Goal: Check status

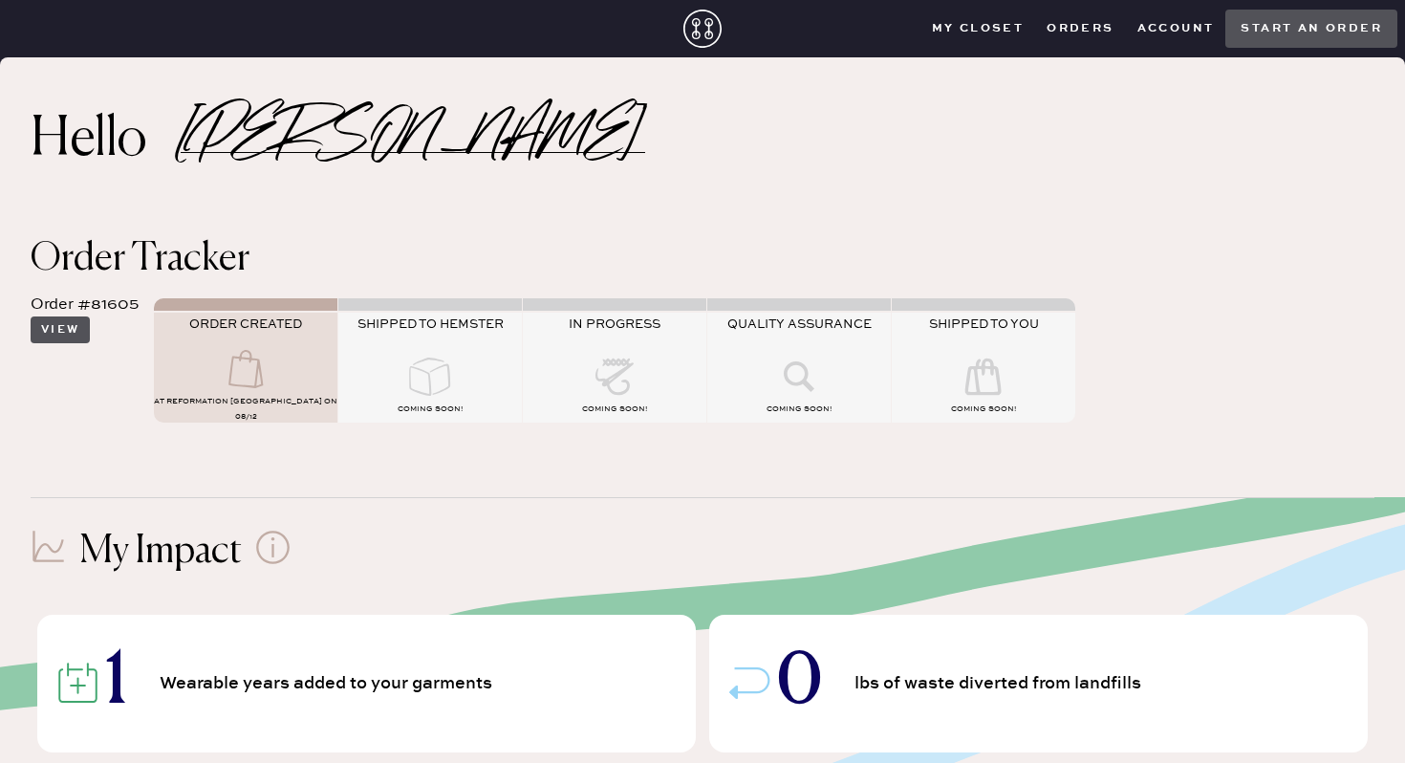
click at [76, 334] on button "View" at bounding box center [60, 329] width 59 height 27
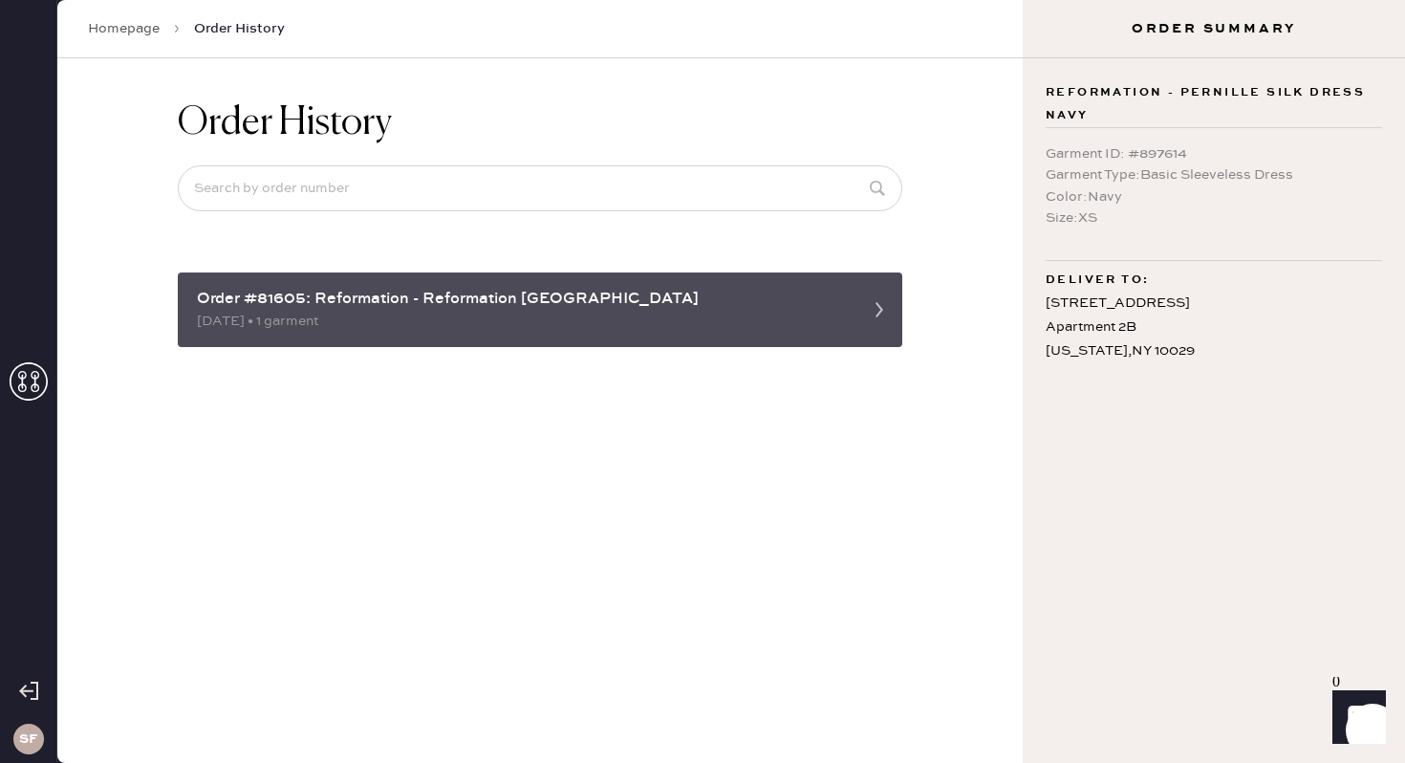
click at [264, 316] on div "08/12/2025 • 1 garment" at bounding box center [523, 321] width 652 height 21
